Goal: Obtain resource: Obtain resource

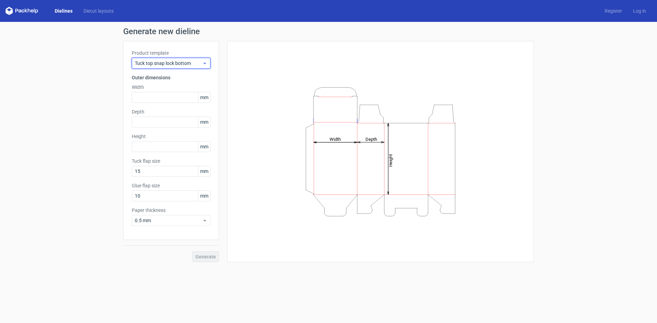
click at [185, 63] on span "Tuck top snap lock bottom" at bounding box center [168, 63] width 67 height 7
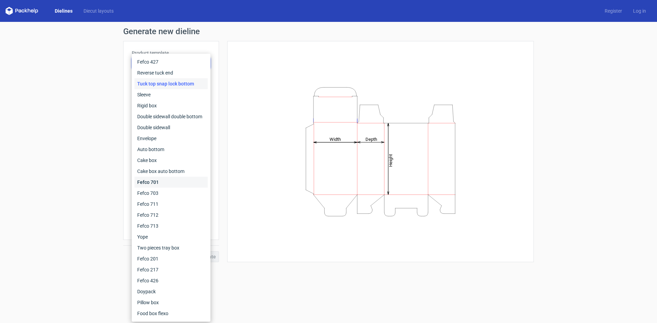
click at [157, 185] on div "Fefco 701" at bounding box center [170, 182] width 73 height 11
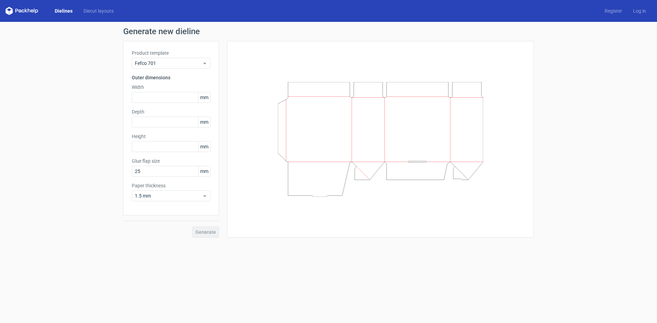
click at [65, 7] on div "Dielines Diecut layouts" at bounding box center [62, 11] width 114 height 8
click at [67, 12] on link "Dielines" at bounding box center [63, 11] width 29 height 7
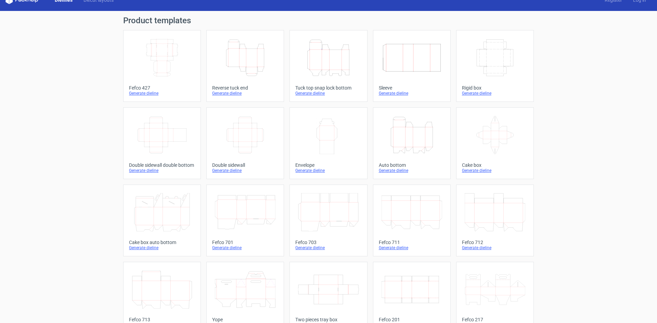
scroll to position [2, 0]
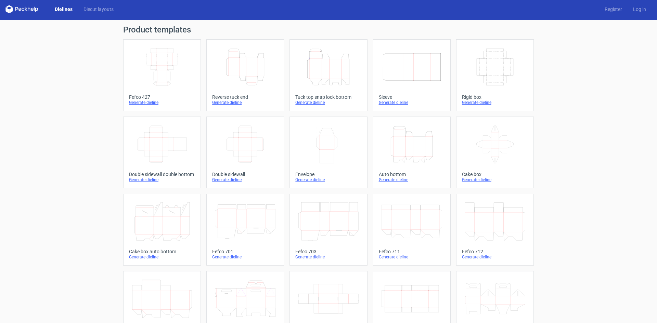
click at [387, 181] on div "Generate dieline" at bounding box center [412, 179] width 66 height 5
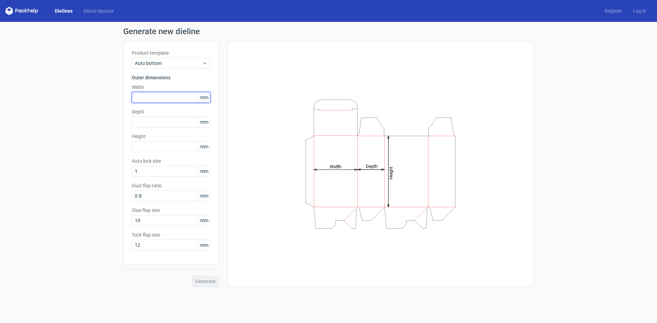
click at [160, 94] on input "text" at bounding box center [171, 97] width 79 height 11
type input "70"
drag, startPoint x: 152, startPoint y: 97, endPoint x: 120, endPoint y: 99, distance: 31.9
click at [120, 99] on div "Generate new dieline Product template Auto bottom Outer dimensions Width 70 mm …" at bounding box center [328, 157] width 657 height 271
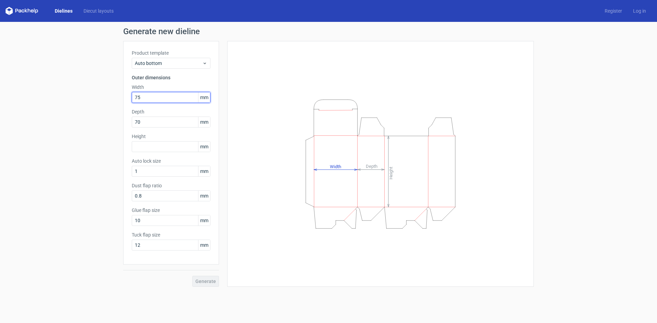
type input "75"
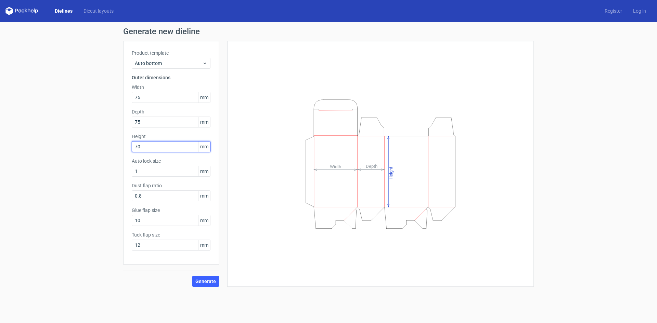
type input "70"
click at [170, 174] on input "1" at bounding box center [171, 171] width 79 height 11
click at [170, 199] on input "0.8" at bounding box center [171, 196] width 79 height 11
click at [173, 223] on input "10" at bounding box center [171, 220] width 79 height 11
click at [204, 281] on span "Generate" at bounding box center [205, 281] width 21 height 5
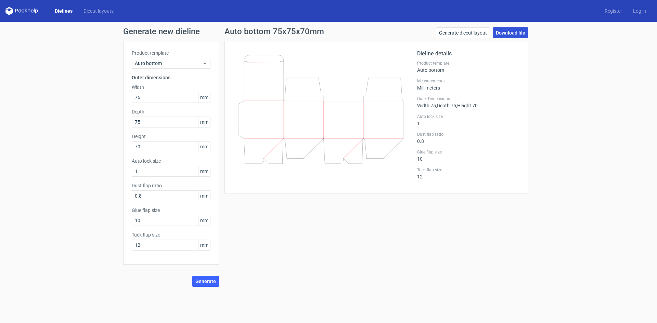
click at [512, 30] on link "Download file" at bounding box center [511, 32] width 36 height 11
drag, startPoint x: 13, startPoint y: 10, endPoint x: 0, endPoint y: 29, distance: 23.6
click at [0, 29] on div "Generate new dieline Product template Auto bottom Outer dimensions Width 75 mm …" at bounding box center [328, 157] width 657 height 271
click at [23, 11] on icon at bounding box center [21, 11] width 33 height 8
click at [22, 11] on icon at bounding box center [23, 11] width 3 height 3
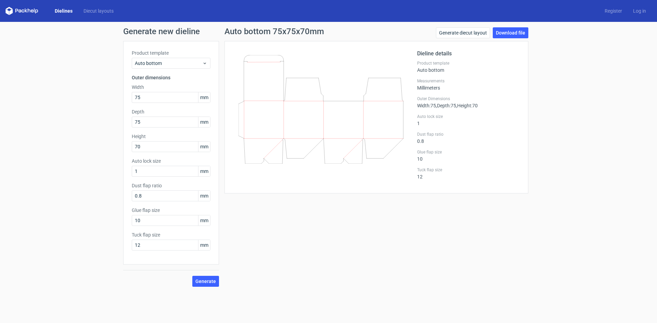
click at [12, 10] on polygon at bounding box center [10, 12] width 3 height 6
click at [12, 11] on polygon at bounding box center [10, 12] width 3 height 6
drag, startPoint x: 16, startPoint y: 10, endPoint x: 9, endPoint y: 38, distance: 29.1
click at [9, 38] on div "Generate new dieline Product template Auto bottom Outer dimensions Width 75 mm …" at bounding box center [328, 157] width 657 height 271
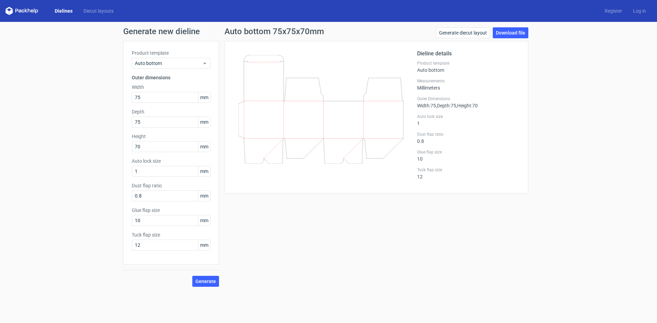
drag, startPoint x: 44, startPoint y: 51, endPoint x: 85, endPoint y: 65, distance: 43.5
click at [44, 51] on div "Generate new dieline Product template Auto bottom Outer dimensions Width 75 mm …" at bounding box center [328, 157] width 657 height 271
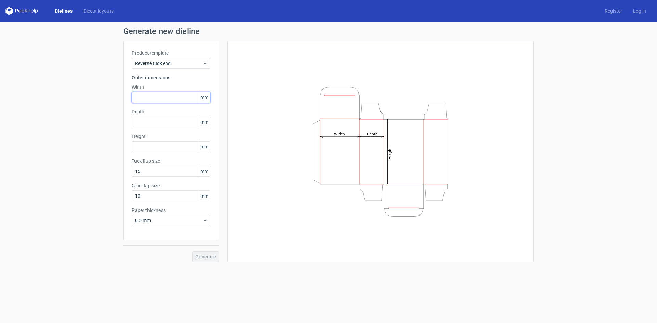
click at [169, 97] on input "text" at bounding box center [171, 97] width 79 height 11
type input "70"
click at [152, 126] on input "text" at bounding box center [171, 122] width 79 height 11
type input "70"
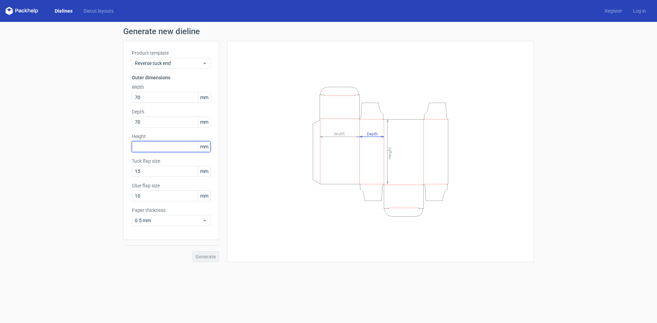
click at [149, 145] on input "text" at bounding box center [171, 146] width 79 height 11
type input "75"
click at [192, 251] on button "Generate" at bounding box center [205, 256] width 27 height 11
